Goal: Share content

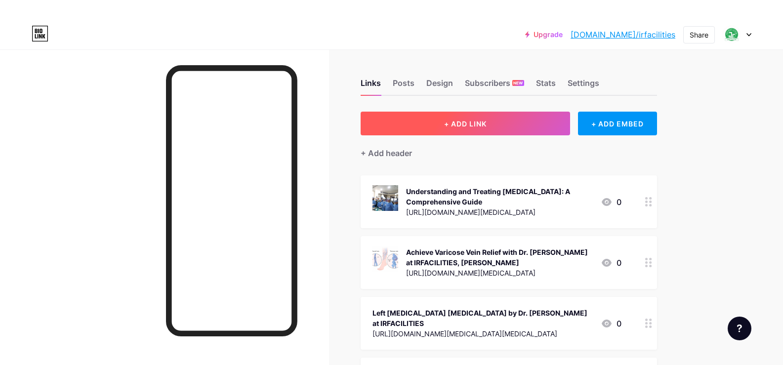
click at [484, 117] on button "+ ADD LINK" at bounding box center [466, 124] width 210 height 24
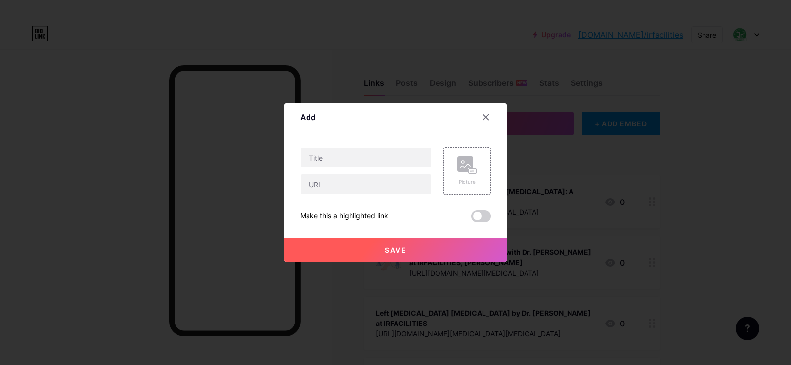
click at [343, 169] on div at bounding box center [365, 170] width 131 height 47
click at [336, 189] on input "text" at bounding box center [366, 184] width 130 height 20
paste input "[URL][DOMAIN_NAME][MEDICAL_DATA]"
type input "[URL][DOMAIN_NAME][MEDICAL_DATA]"
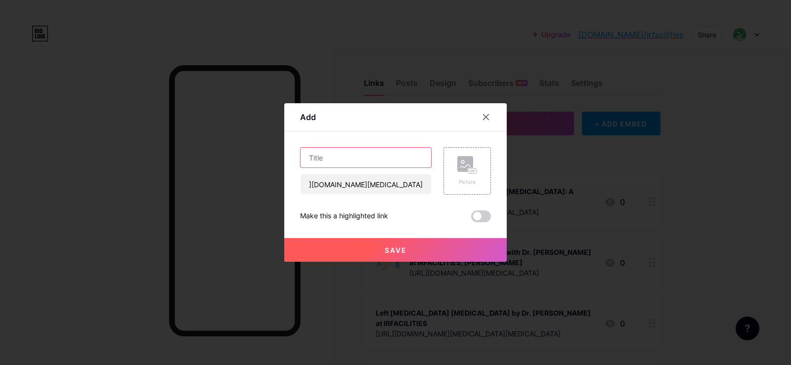
click at [344, 162] on input "text" at bounding box center [366, 158] width 130 height 20
paste input "Finding Your Perfect [MEDICAL_DATA] Doctor in [GEOGRAPHIC_DATA]: Healthy Legs"
type input "Finding Your Perfect [MEDICAL_DATA] Doctor in [GEOGRAPHIC_DATA]: Healthy Legs"
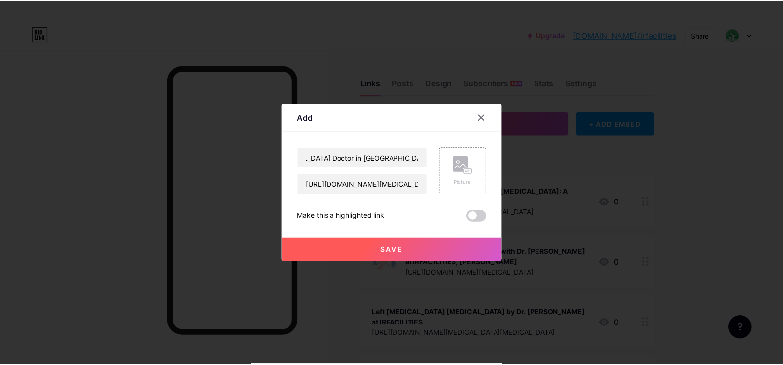
scroll to position [0, 0]
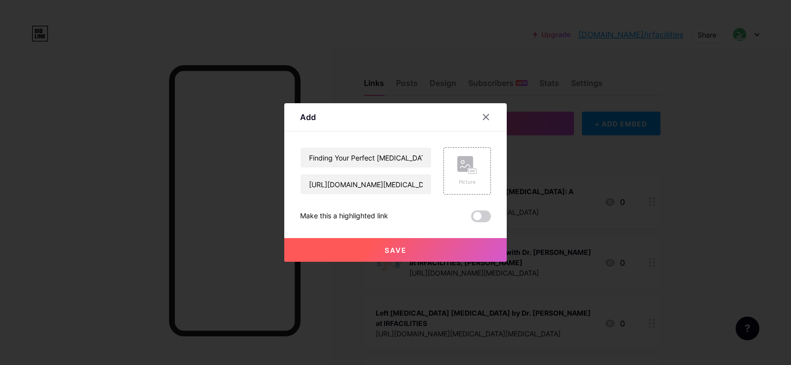
click at [402, 242] on button "Save" at bounding box center [395, 250] width 222 height 24
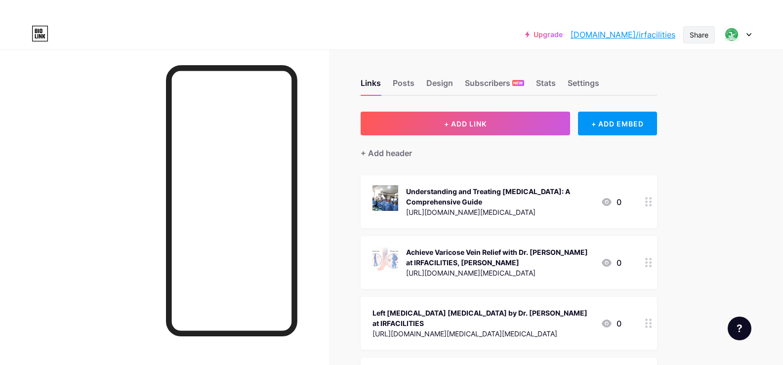
click at [690, 35] on div "Share" at bounding box center [699, 35] width 19 height 10
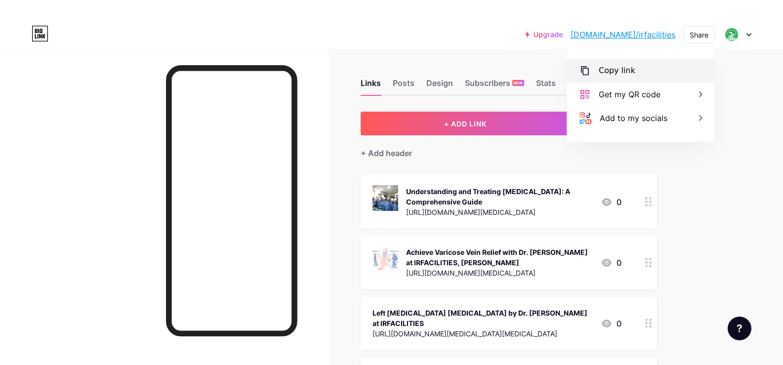
click at [619, 70] on div "Copy link" at bounding box center [617, 71] width 37 height 12
